Goal: Navigation & Orientation: Find specific page/section

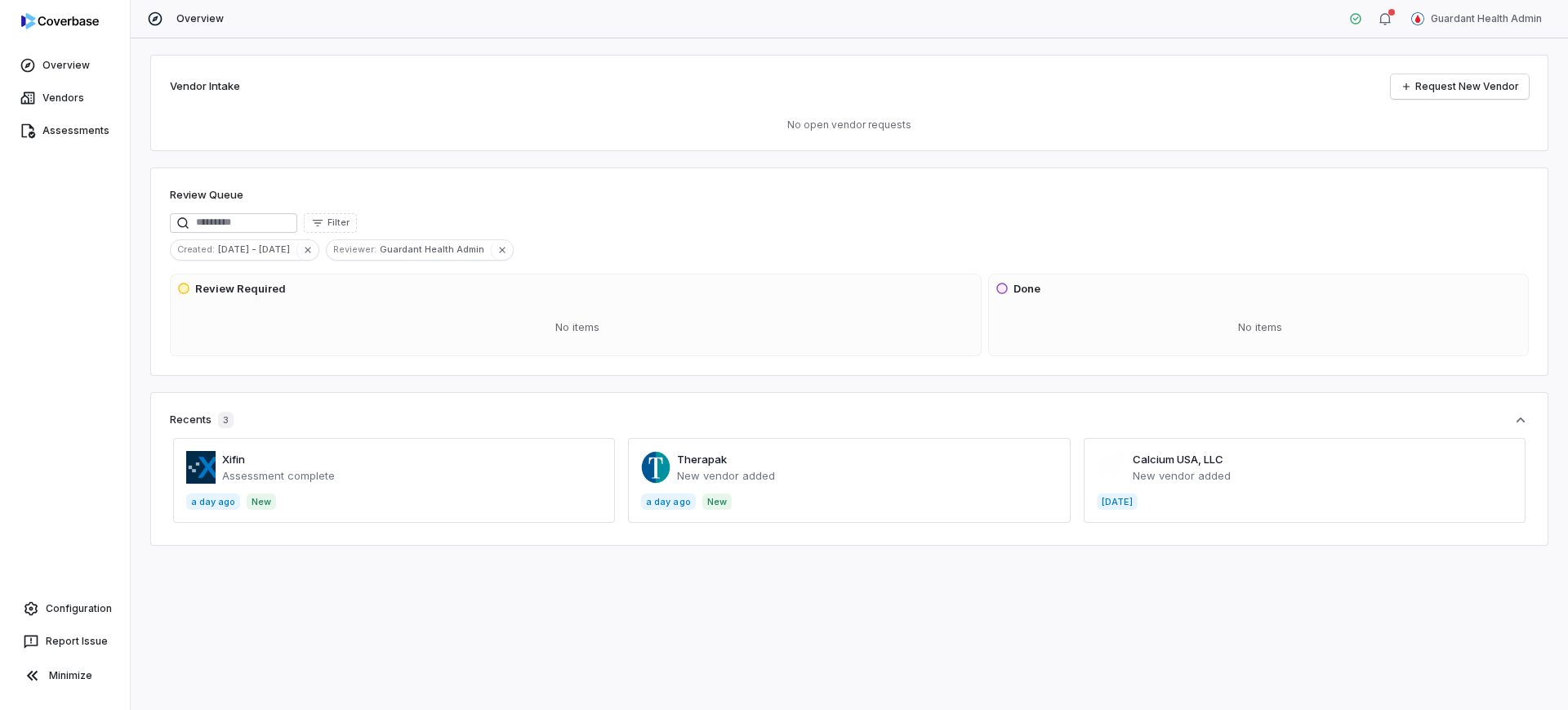
drag, startPoint x: 1388, startPoint y: 34, endPoint x: 1386, endPoint y: 25, distance: 9.2
click at [1388, 33] on div "Overview Guardant Health Admin" at bounding box center [849, 19] width 1437 height 38
click at [1386, 21] on icon "button" at bounding box center [1386, 19] width 13 height 13
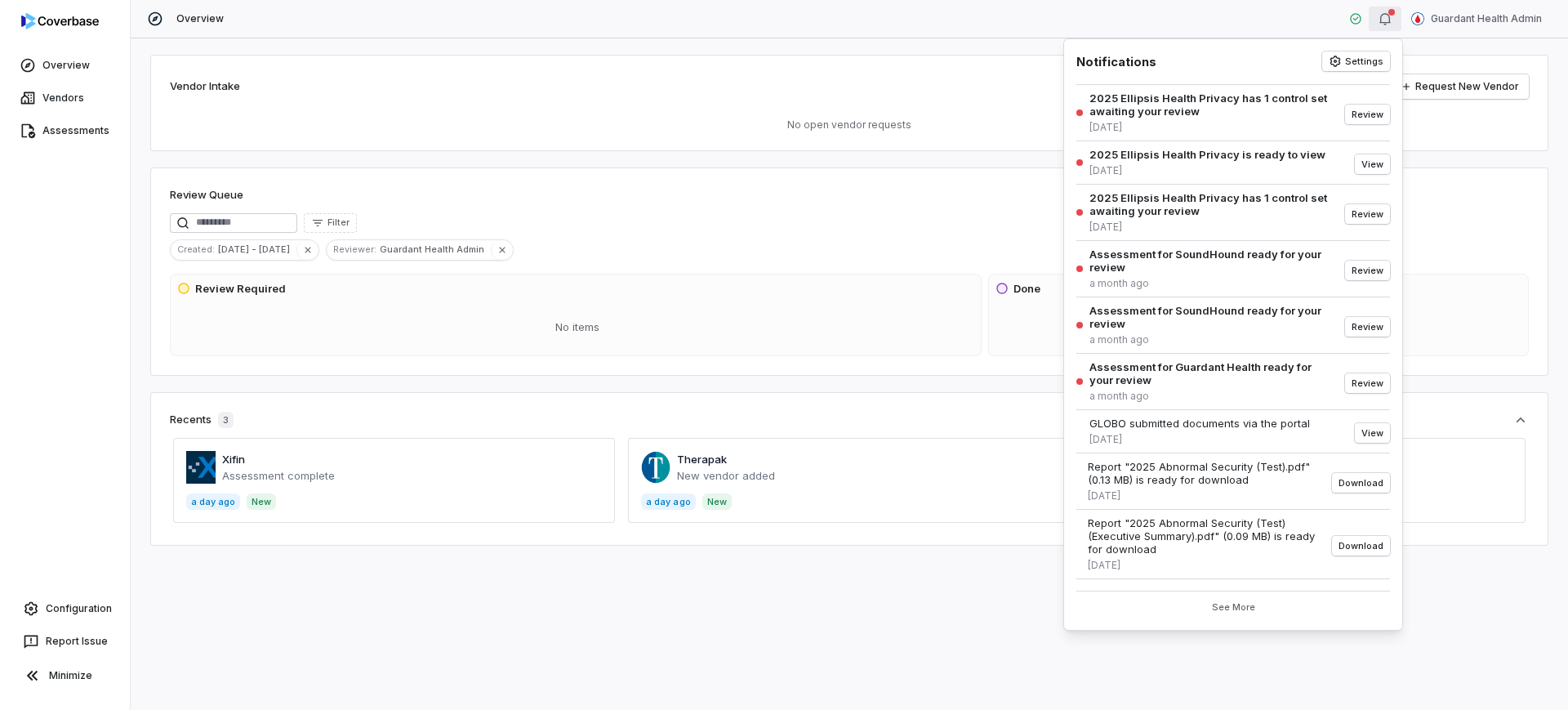
click at [1386, 21] on icon "button" at bounding box center [1386, 19] width 13 height 13
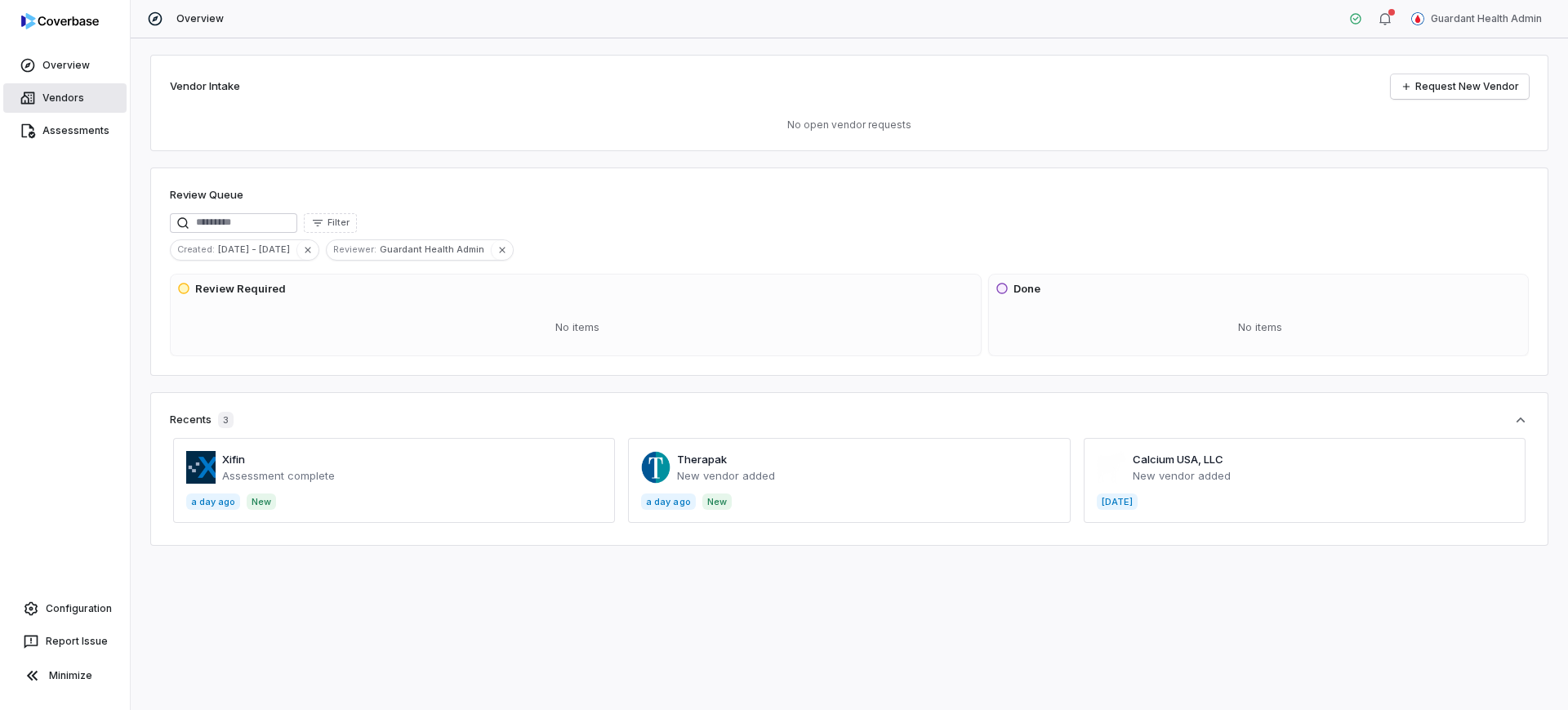
click at [65, 104] on span "Vendors" at bounding box center [63, 98] width 42 height 13
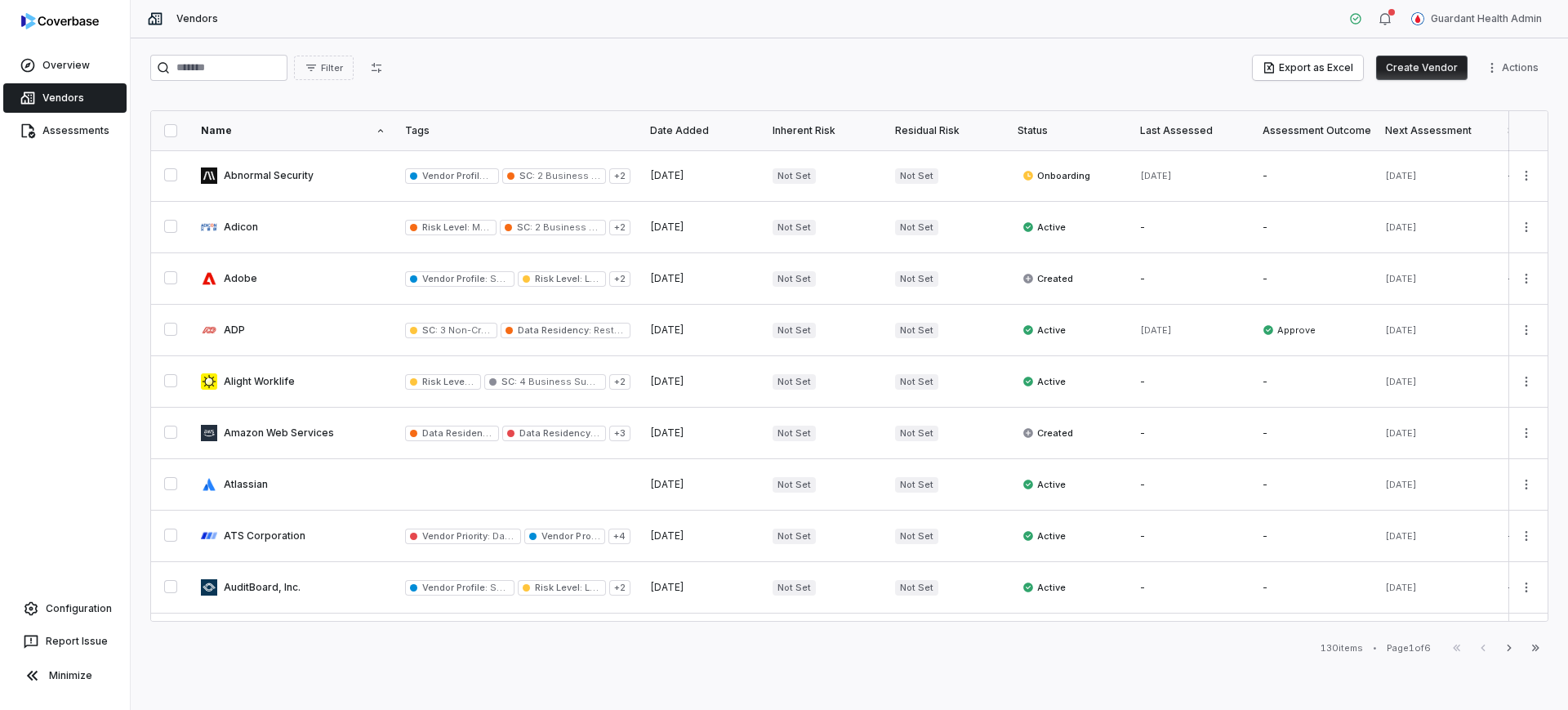
click at [87, 145] on div "Assessments" at bounding box center [65, 131] width 130 height 32
click at [79, 140] on link "Assessments" at bounding box center [64, 130] width 123 height 30
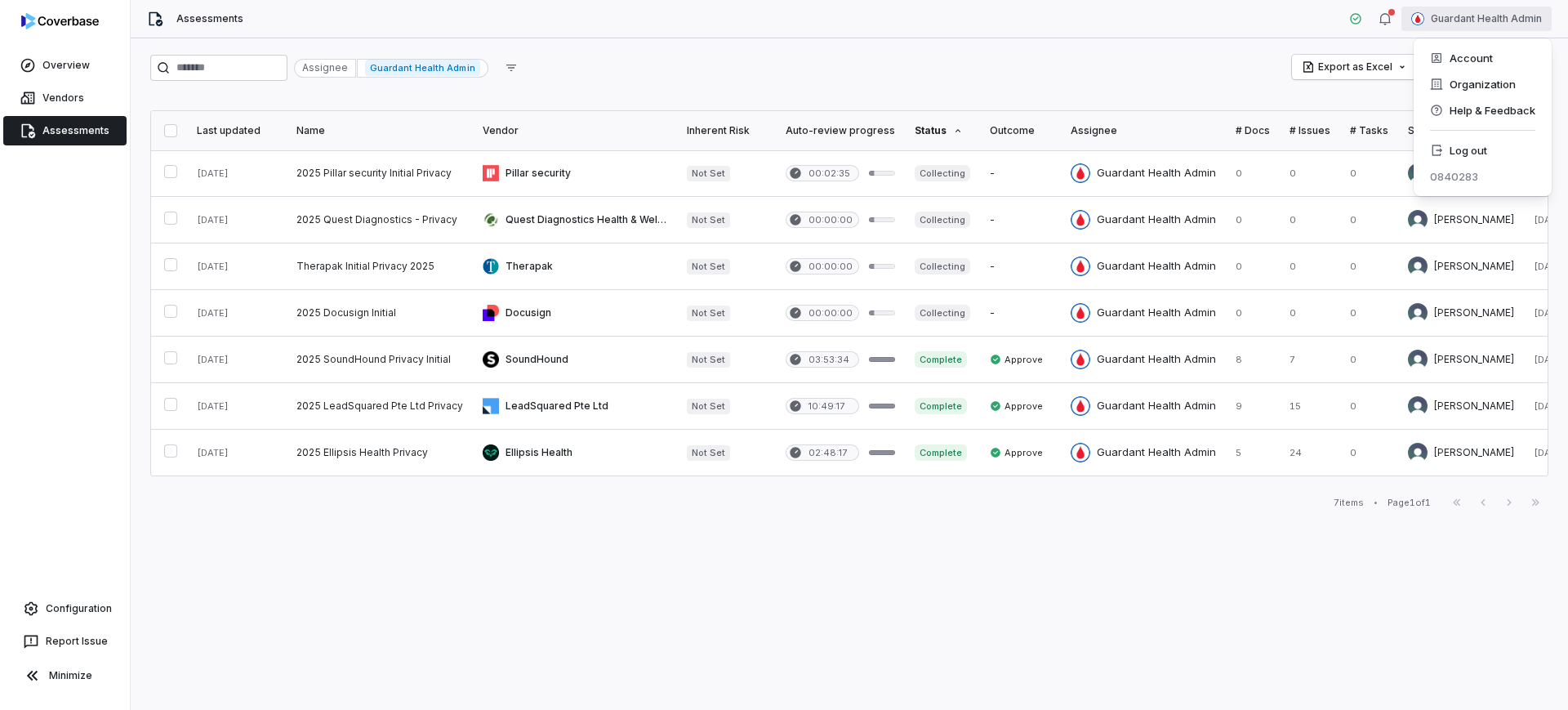
click at [1473, 13] on html "Overview Vendors Assessments Configuration Report Issue Minimize Assessments Gu…" at bounding box center [784, 355] width 1568 height 710
click at [1505, 136] on div "Account Organization Help & Feedback Log out 0840283" at bounding box center [1482, 117] width 138 height 158
click at [1497, 142] on div "Log out" at bounding box center [1482, 150] width 125 height 26
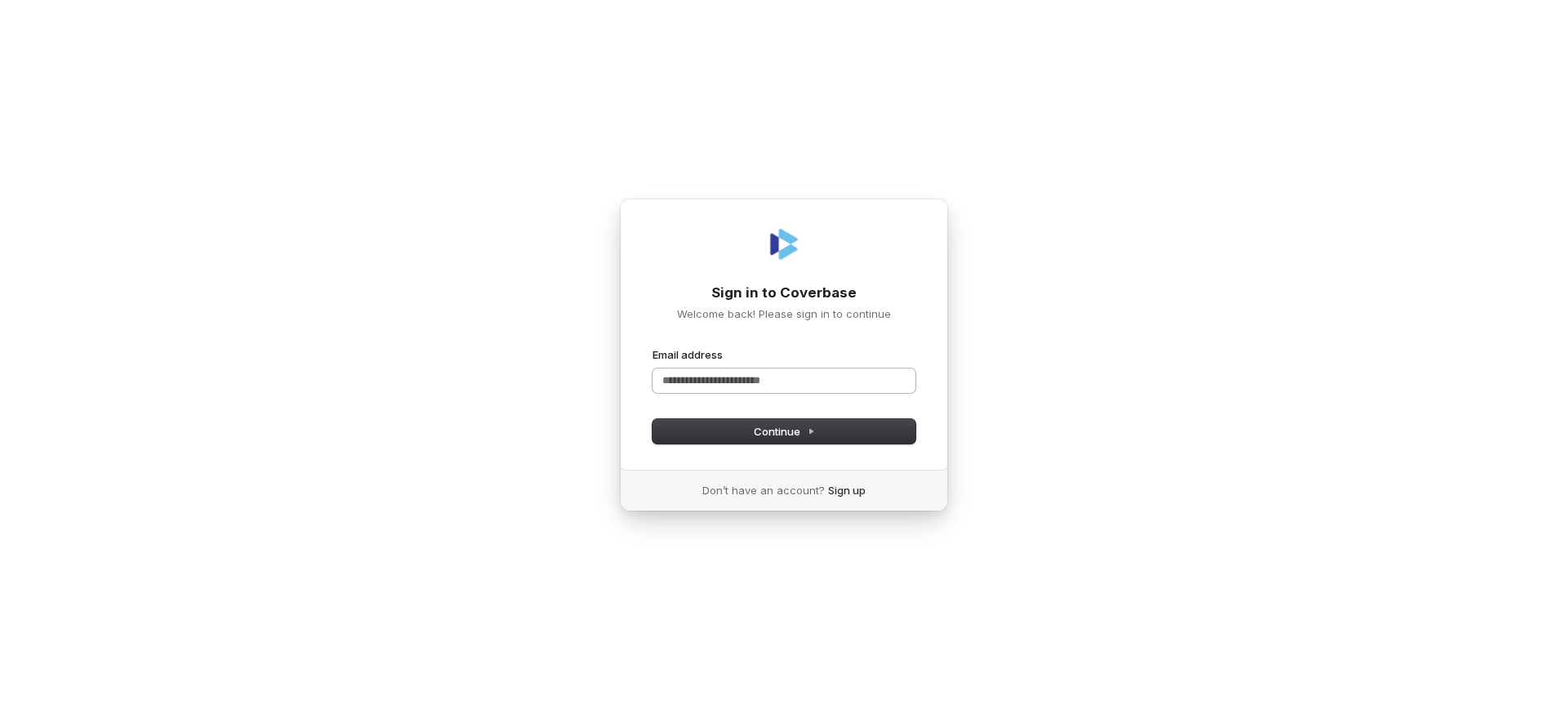
click at [898, 389] on input "Email address" at bounding box center [783, 381] width 263 height 25
click at [0, 709] on com-1password-button at bounding box center [0, 710] width 0 height 0
type input "**********"
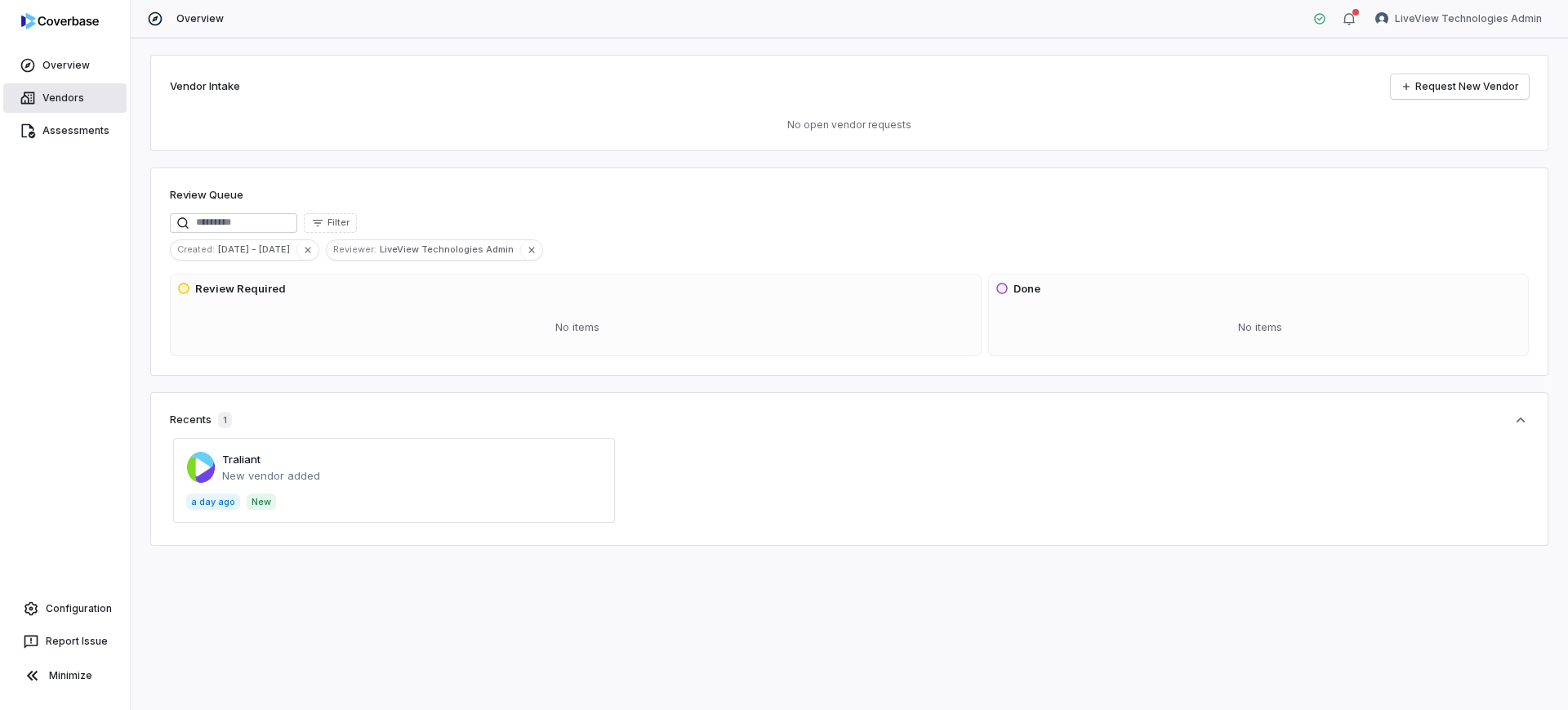
click at [53, 99] on span "Vendors" at bounding box center [63, 98] width 42 height 13
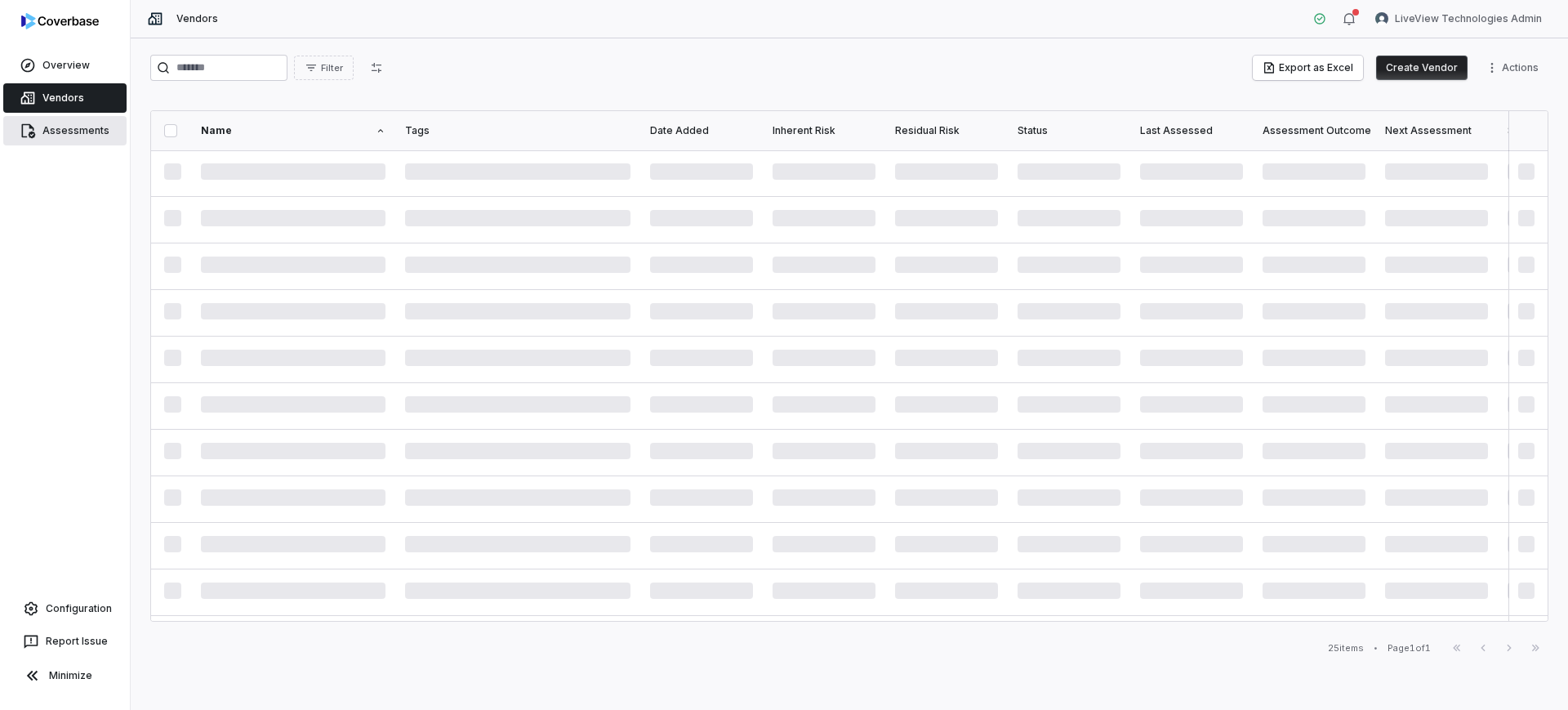
click at [63, 118] on link "Assessments" at bounding box center [64, 130] width 123 height 30
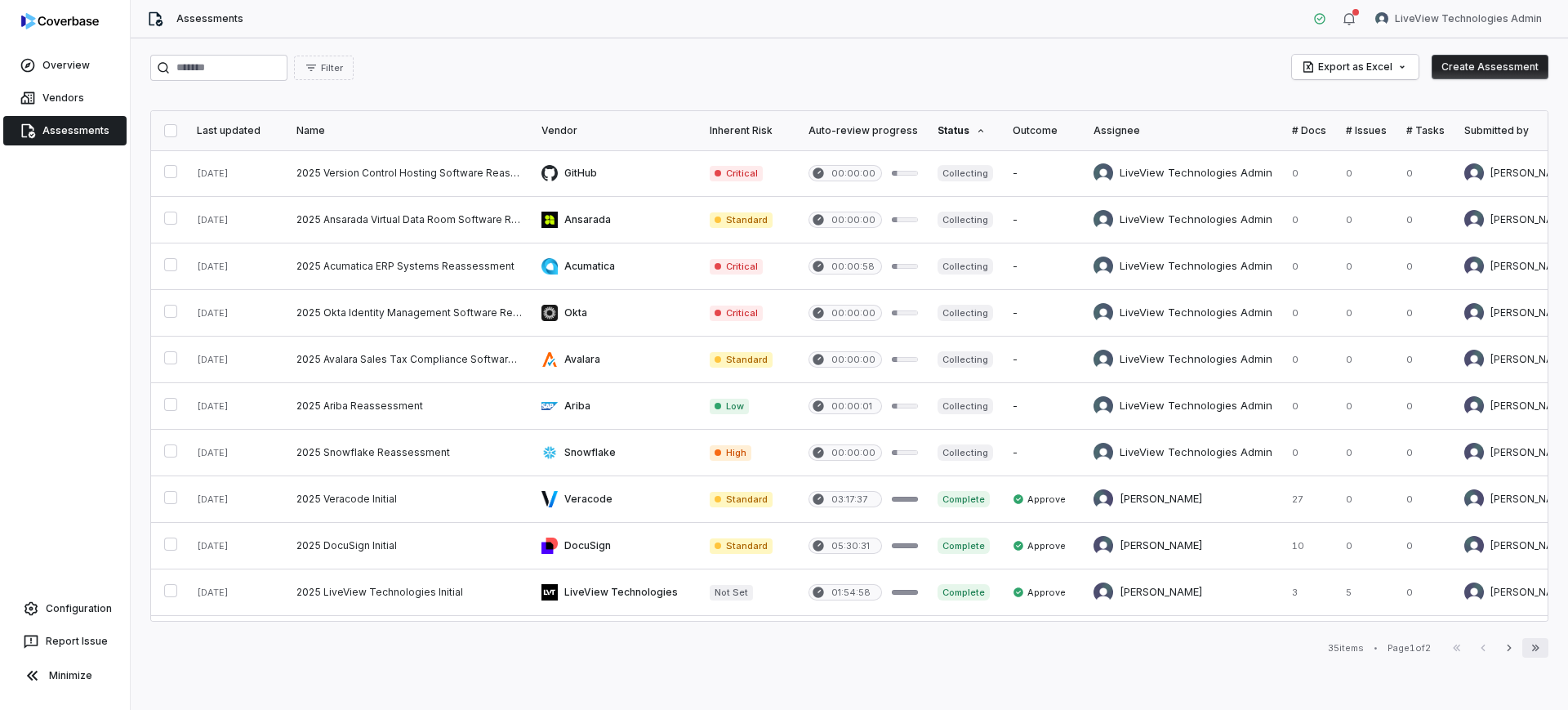
click at [1529, 643] on icon "button" at bounding box center [1536, 648] width 13 height 13
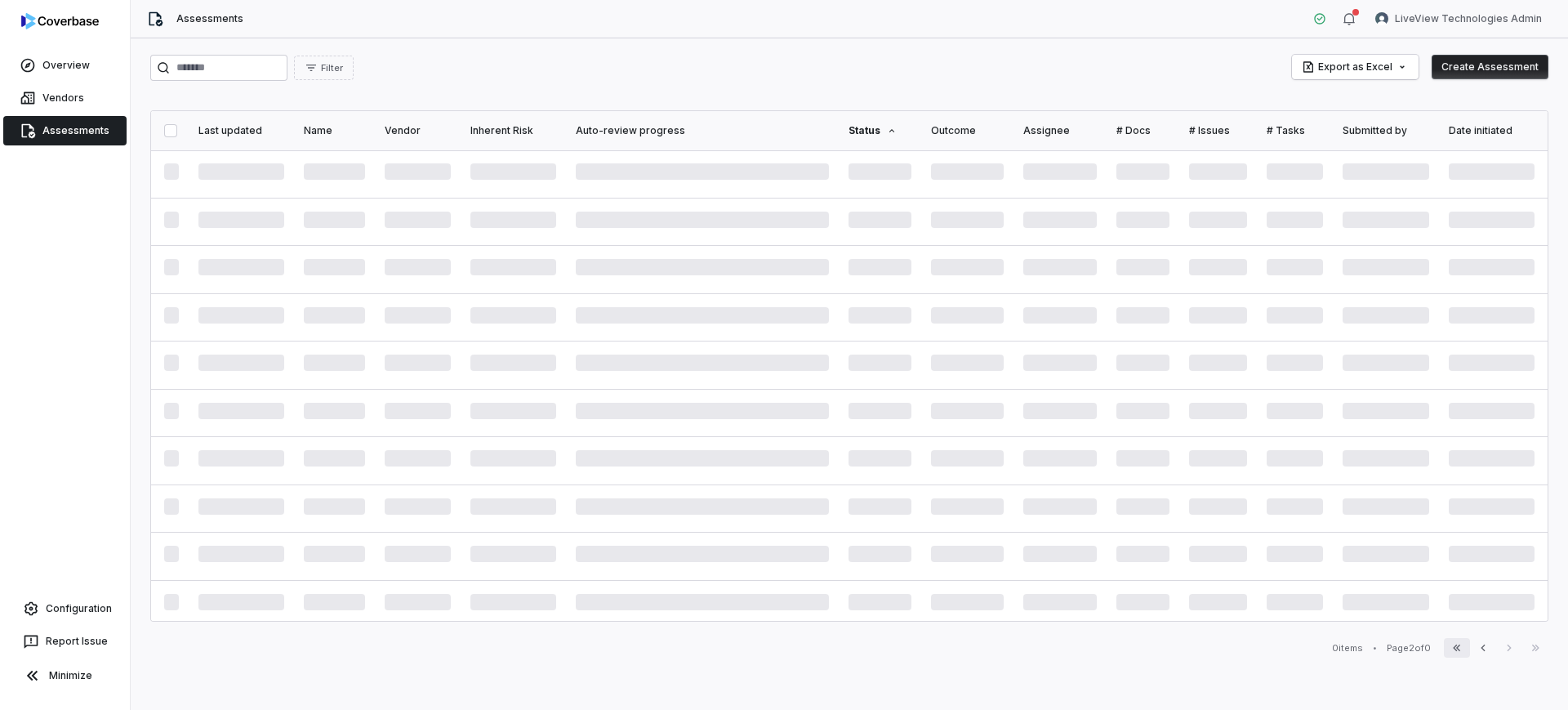
click at [1458, 647] on icon "button" at bounding box center [1457, 648] width 13 height 13
